Goal: Information Seeking & Learning: Learn about a topic

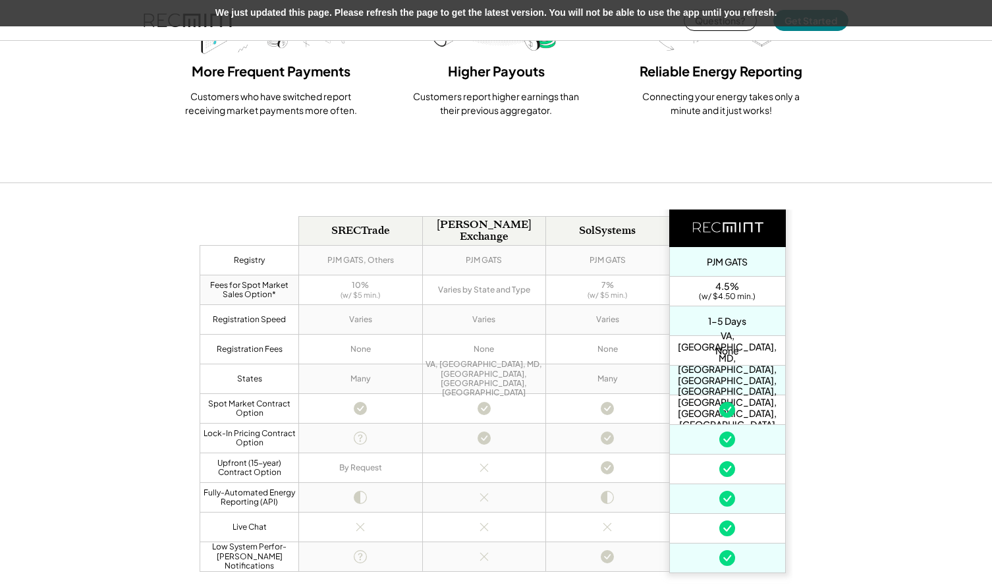
scroll to position [2003, 0]
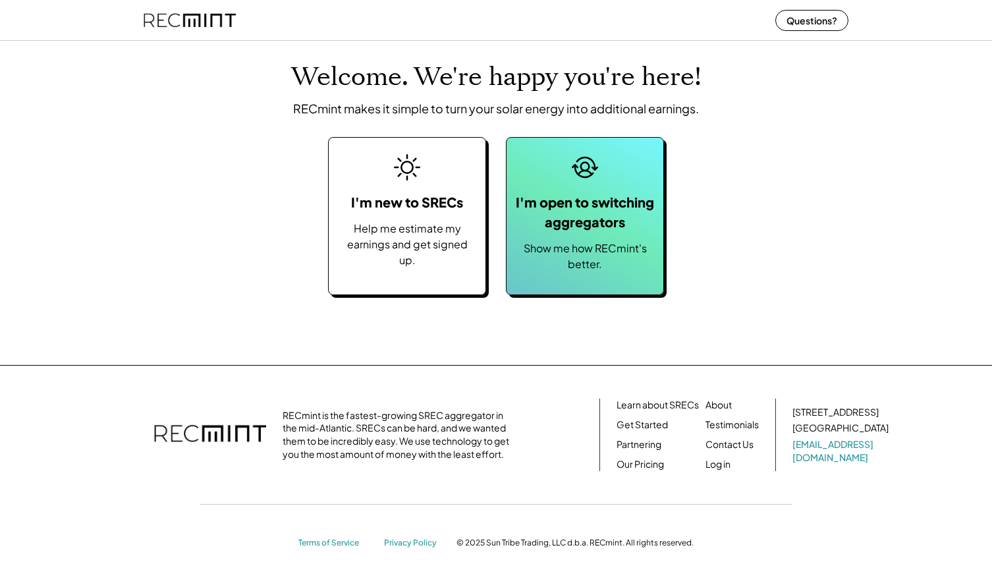
click at [572, 234] on div "I'm open to switching aggregators Show me how RECmint's better." at bounding box center [585, 216] width 158 height 158
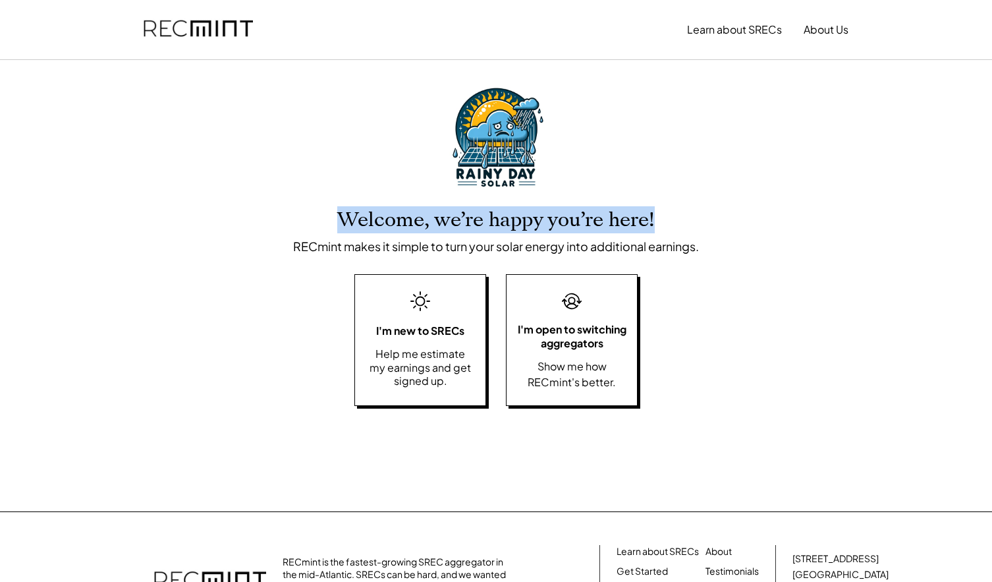
drag, startPoint x: 665, startPoint y: 221, endPoint x: 343, endPoint y: 219, distance: 322.1
click at [343, 219] on div "Welcome, we’re happy you’re here! RECmint makes it simple to turn your solar en…" at bounding box center [496, 218] width 406 height 72
copy div "Welcome, we’re happy you’re here!"
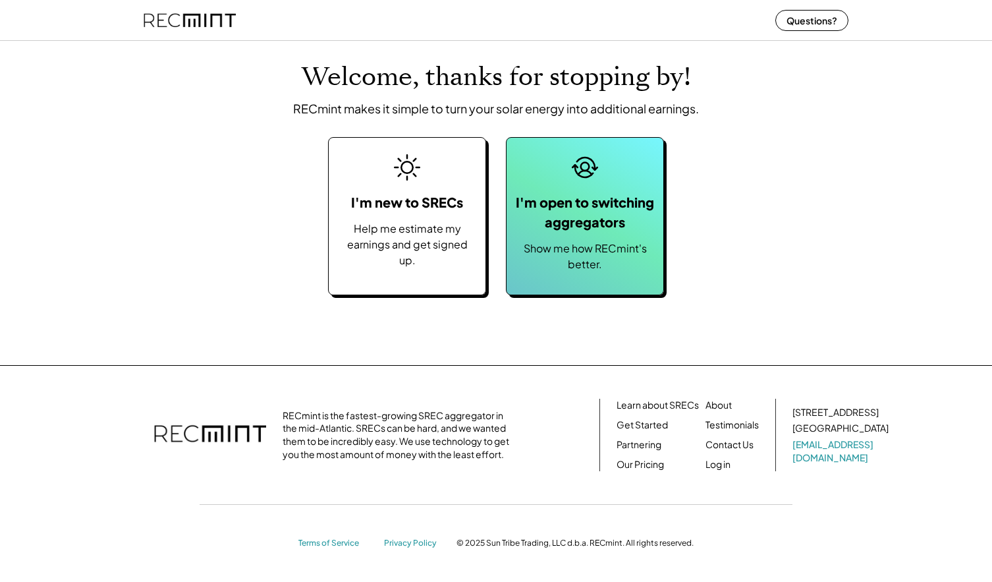
click at [598, 200] on div "I'm open to switching aggregators" at bounding box center [585, 212] width 144 height 40
